Goal: Task Accomplishment & Management: Use online tool/utility

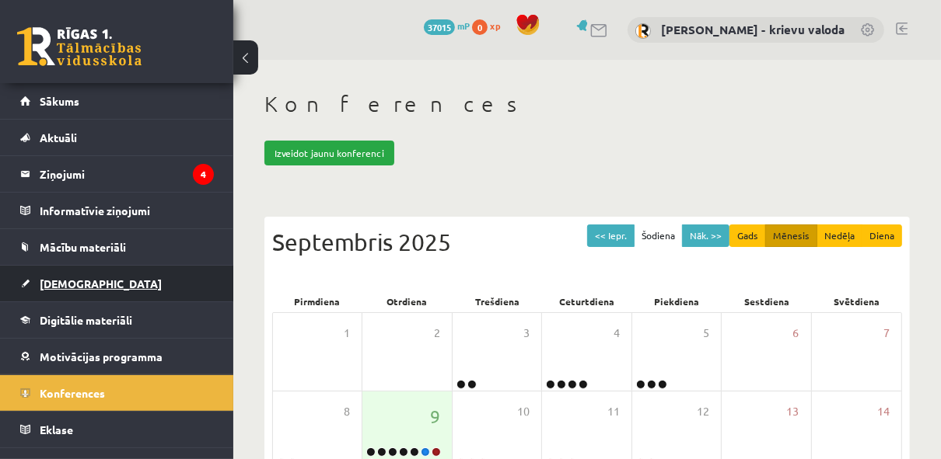
click at [55, 284] on span "[DEMOGRAPHIC_DATA]" at bounding box center [101, 284] width 122 height 14
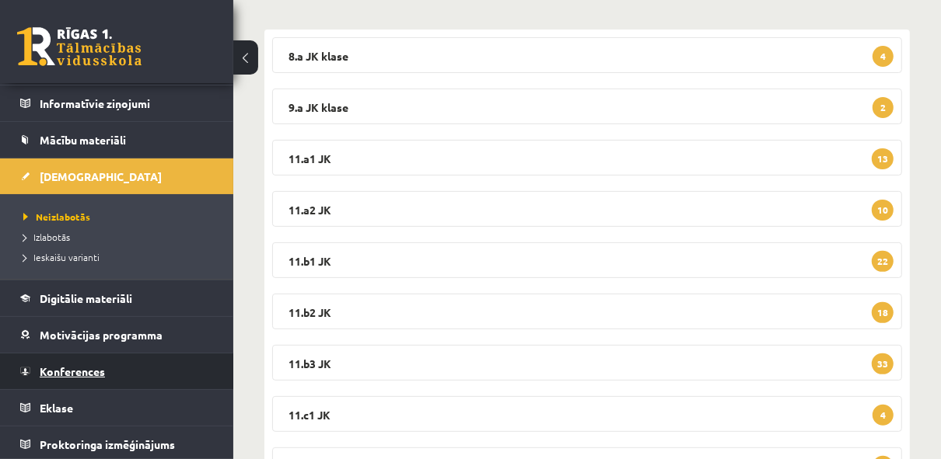
scroll to position [107, 0]
click at [77, 371] on span "Konferences" at bounding box center [72, 372] width 65 height 14
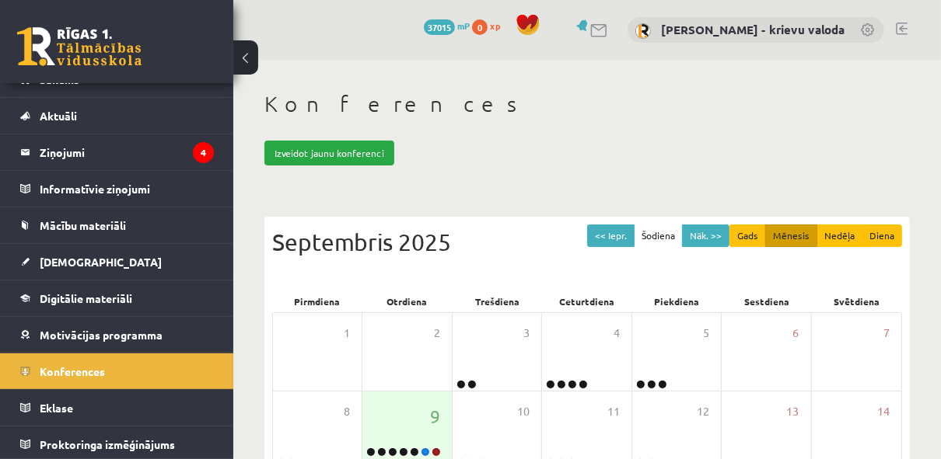
click at [902, 30] on link at bounding box center [902, 29] width 12 height 12
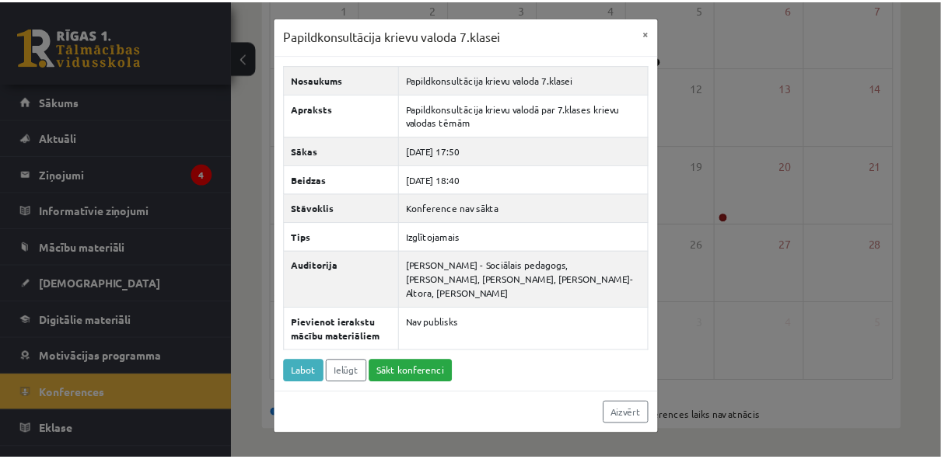
scroll to position [22, 0]
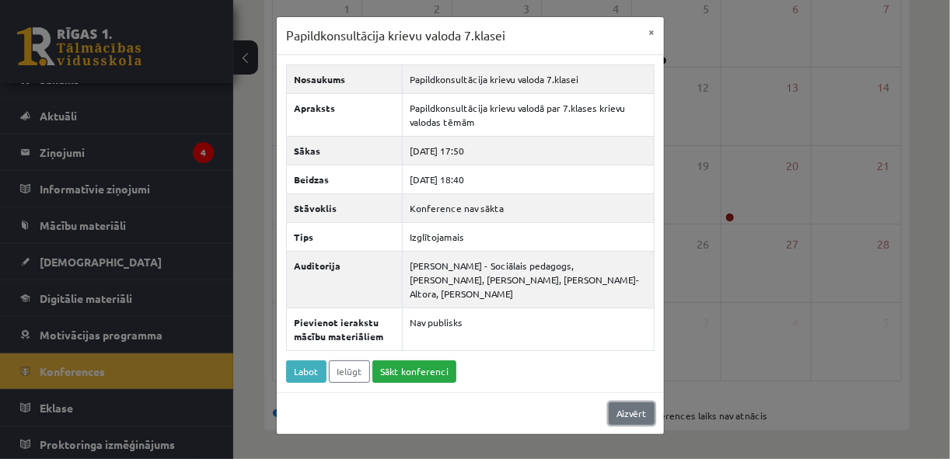
click at [635, 406] on link "Aizvērt" at bounding box center [632, 414] width 46 height 23
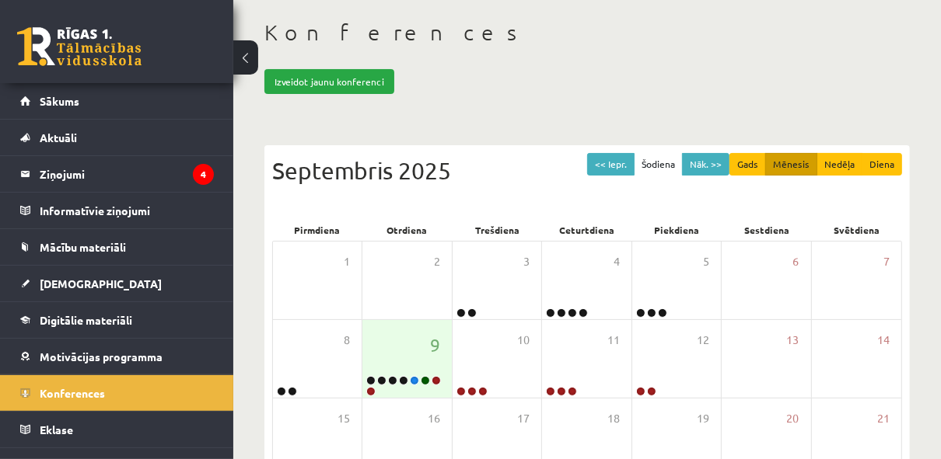
scroll to position [0, 0]
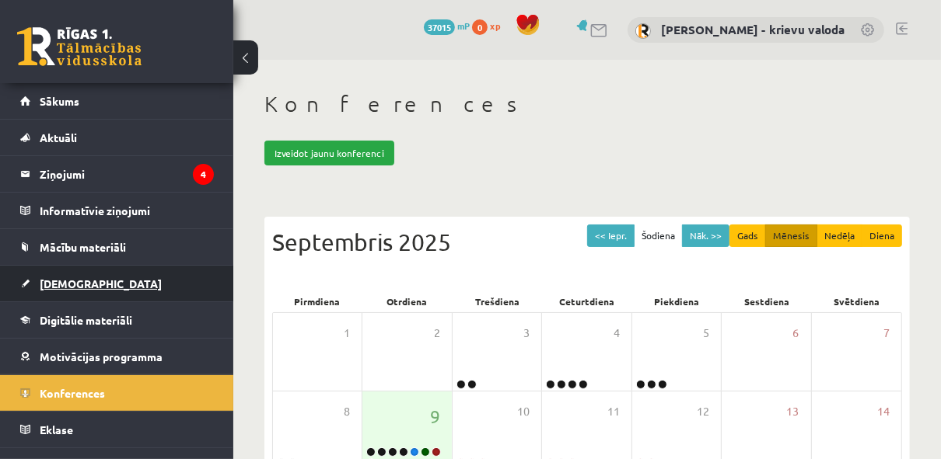
click at [52, 282] on span "[DEMOGRAPHIC_DATA]" at bounding box center [101, 284] width 122 height 14
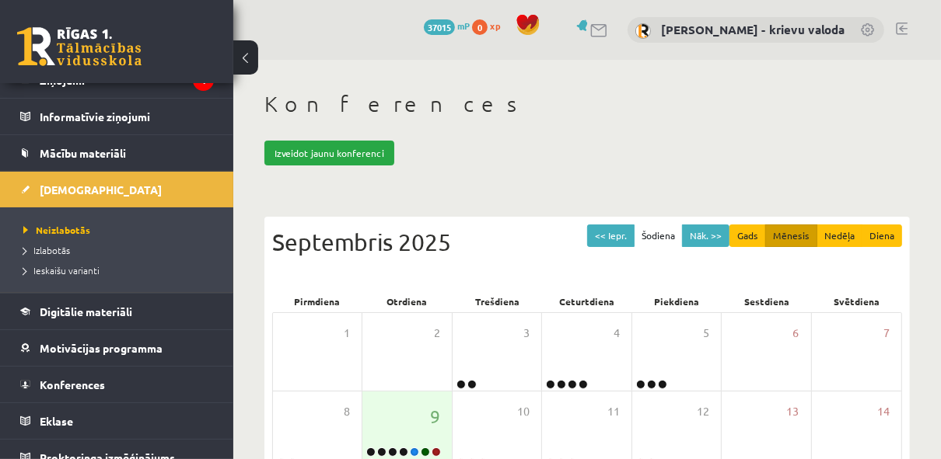
scroll to position [107, 0]
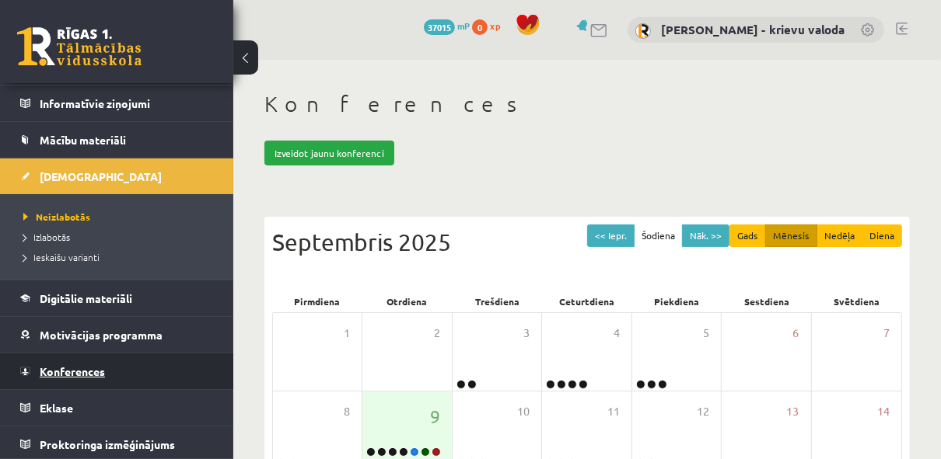
click at [68, 372] on span "Konferences" at bounding box center [72, 372] width 65 height 14
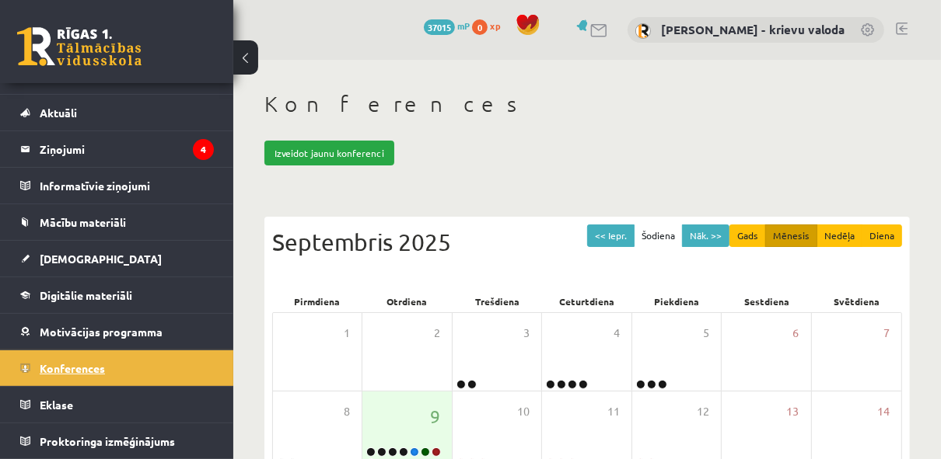
scroll to position [22, 0]
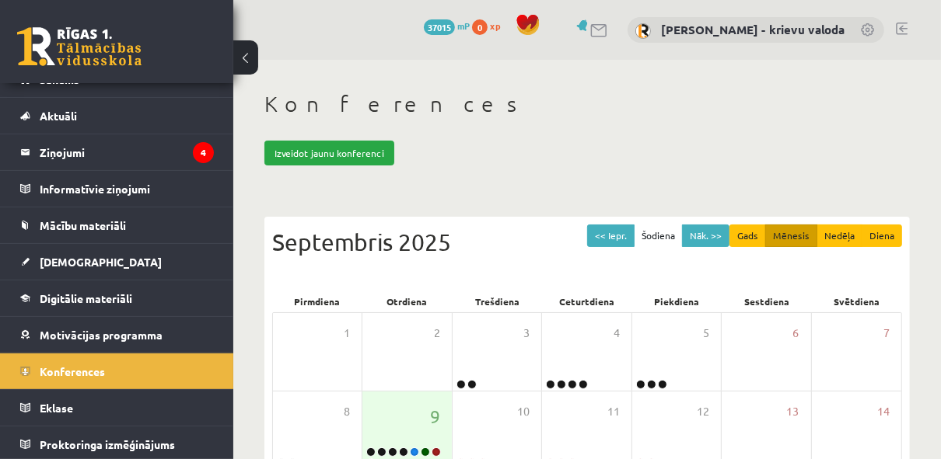
click at [903, 28] on link at bounding box center [902, 29] width 12 height 12
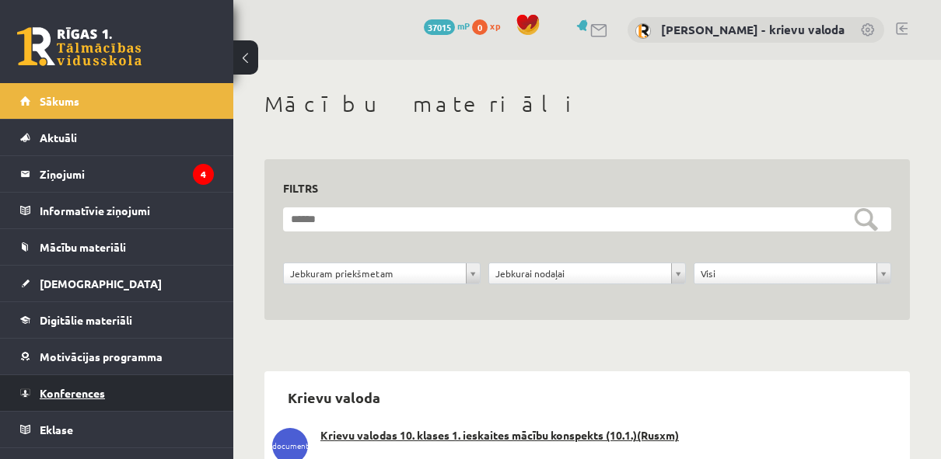
click at [72, 390] on span "Konferences" at bounding box center [72, 393] width 65 height 14
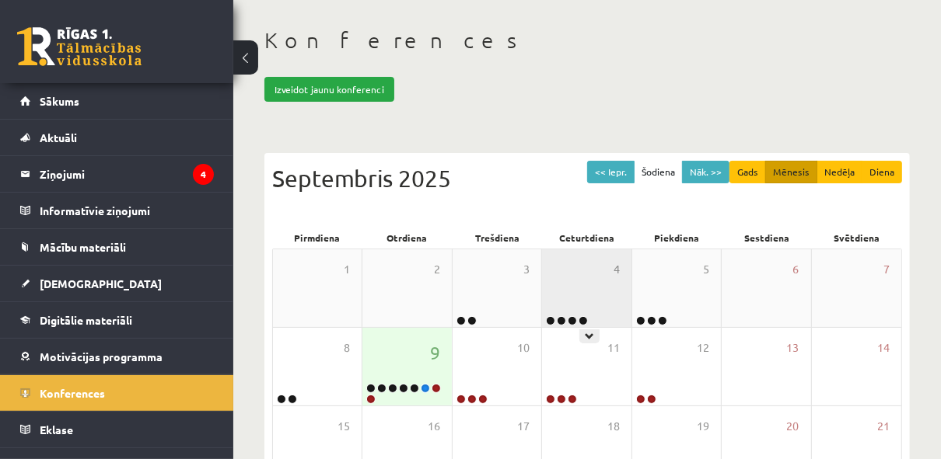
scroll to position [124, 0]
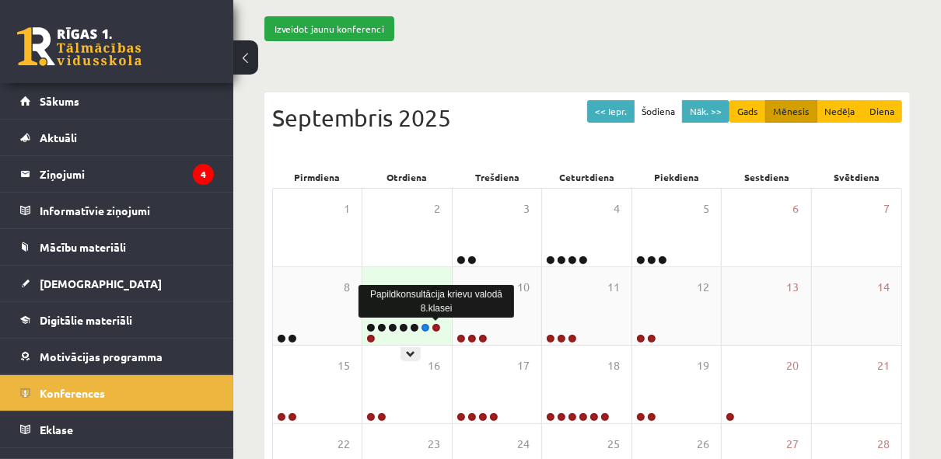
click at [435, 326] on link at bounding box center [435, 327] width 9 height 9
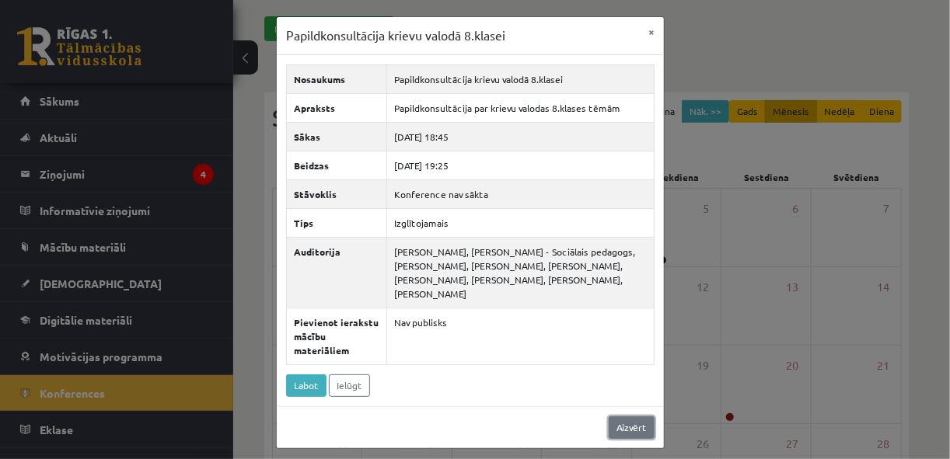
click at [633, 424] on link "Aizvērt" at bounding box center [632, 428] width 46 height 23
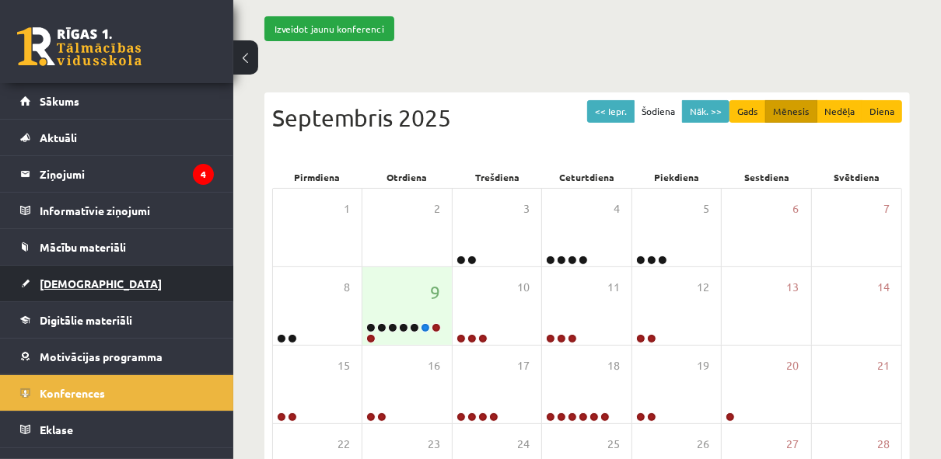
click at [51, 282] on span "[DEMOGRAPHIC_DATA]" at bounding box center [101, 284] width 122 height 14
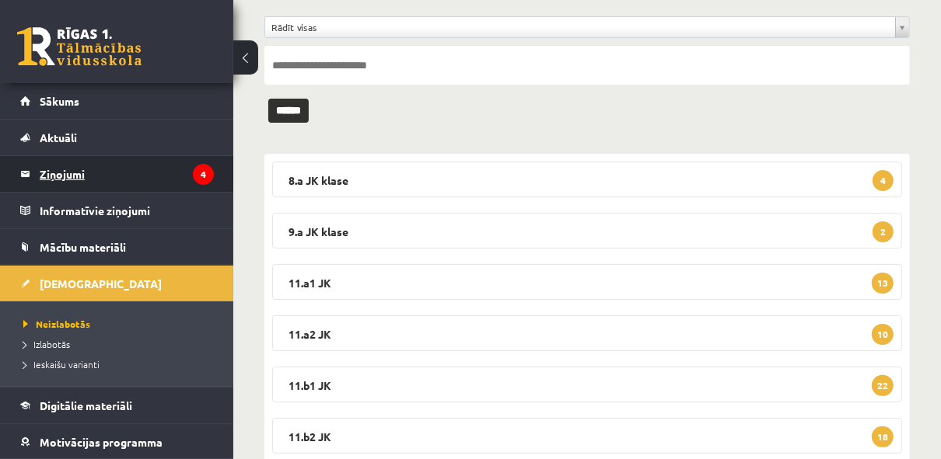
click at [70, 176] on legend "Ziņojumi 4" at bounding box center [127, 174] width 174 height 36
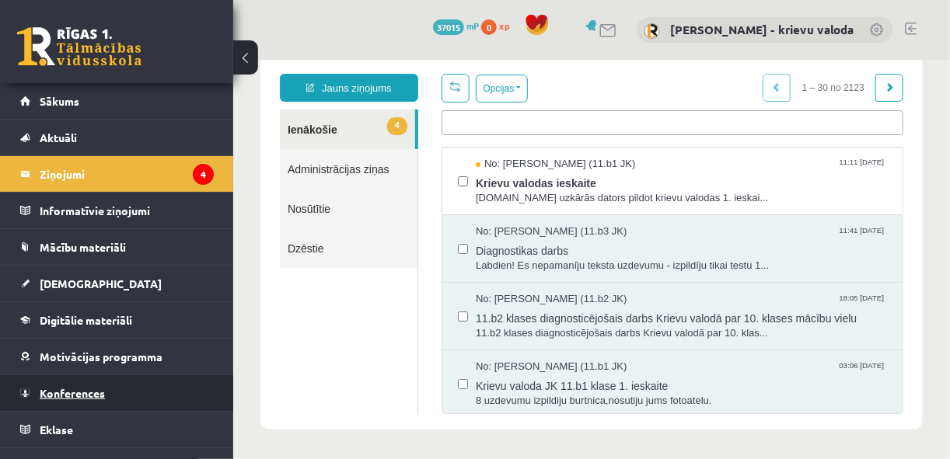
click at [61, 386] on span "Konferences" at bounding box center [72, 393] width 65 height 14
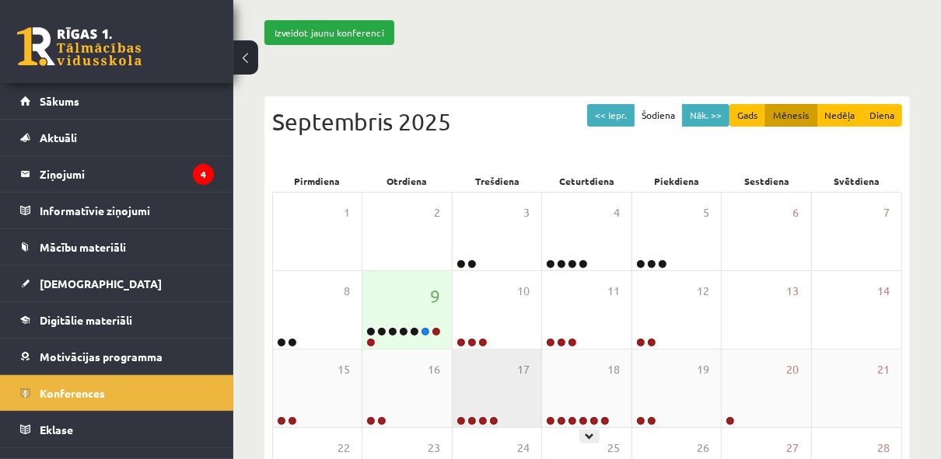
scroll to position [124, 0]
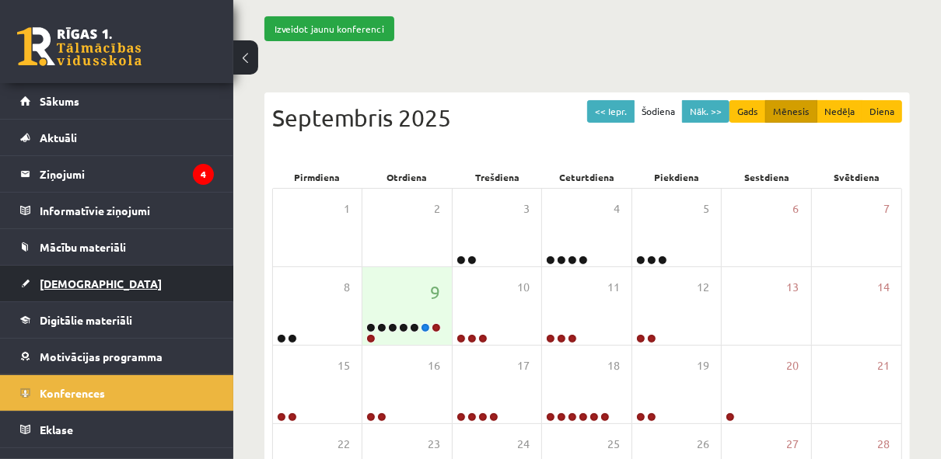
click at [65, 288] on span "[DEMOGRAPHIC_DATA]" at bounding box center [101, 284] width 122 height 14
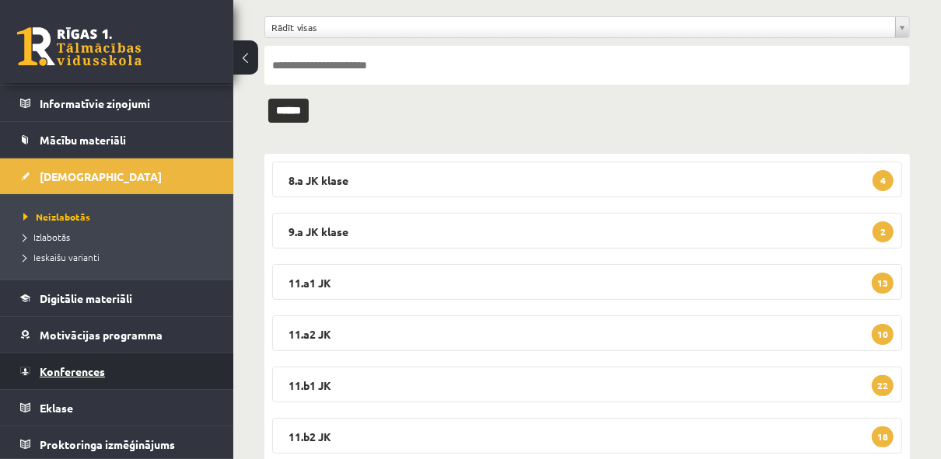
click at [75, 372] on span "Konferences" at bounding box center [72, 372] width 65 height 14
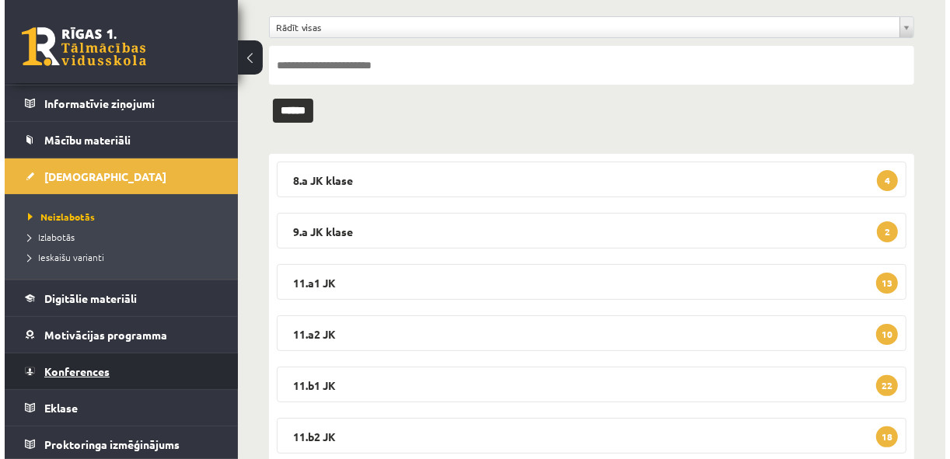
scroll to position [22, 0]
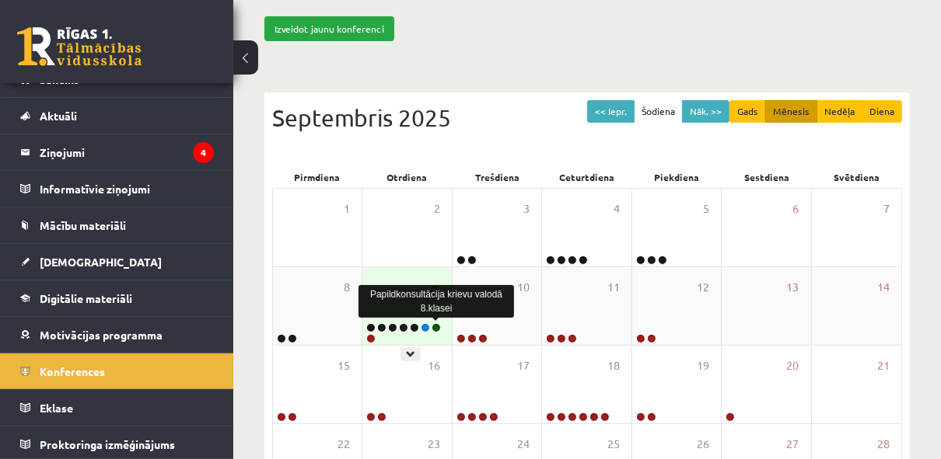
click at [435, 325] on link at bounding box center [435, 327] width 9 height 9
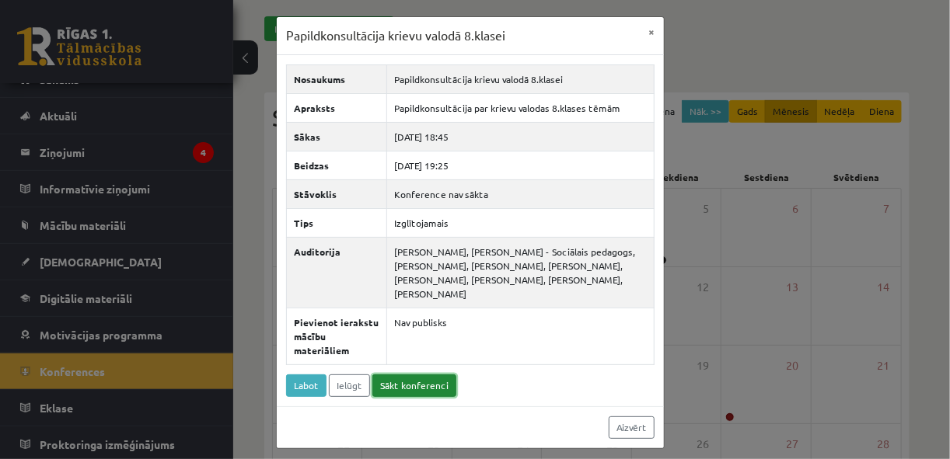
click at [416, 382] on link "Sākt konferenci" at bounding box center [414, 386] width 84 height 23
